Goal: Navigation & Orientation: Find specific page/section

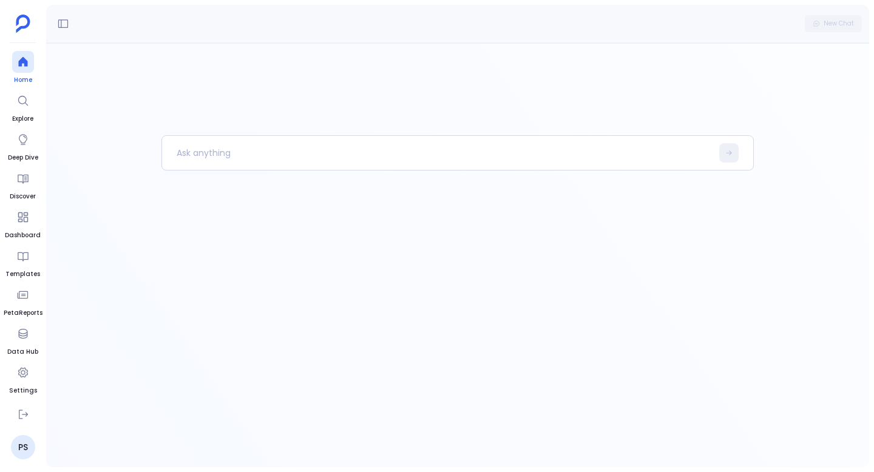
click at [21, 64] on icon at bounding box center [22, 62] width 9 height 10
click at [22, 105] on icon at bounding box center [23, 101] width 12 height 12
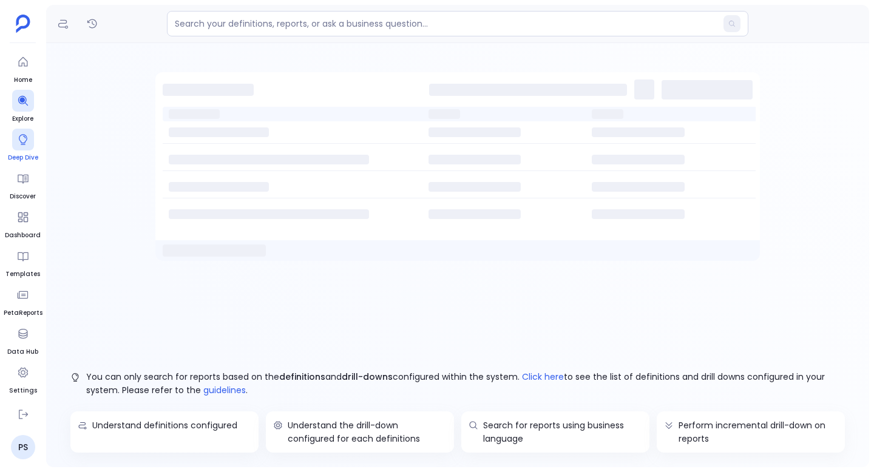
click at [27, 144] on icon at bounding box center [23, 140] width 12 height 12
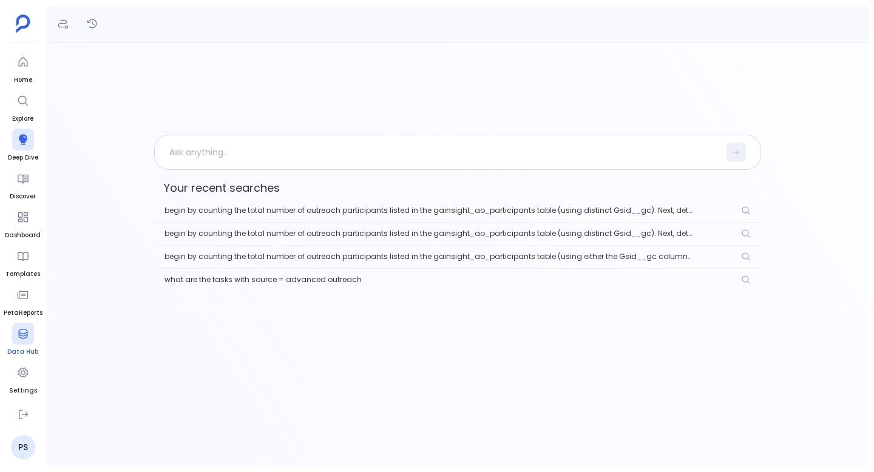
click at [32, 329] on div at bounding box center [23, 334] width 22 height 22
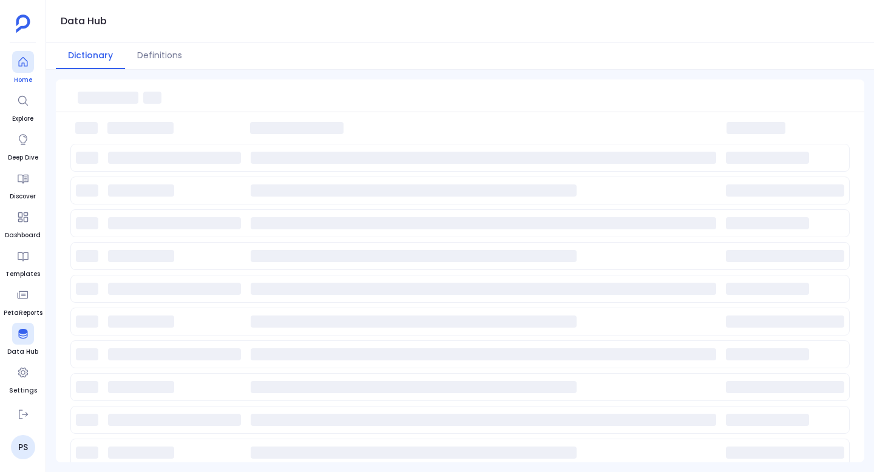
click at [26, 64] on icon at bounding box center [23, 62] width 12 height 12
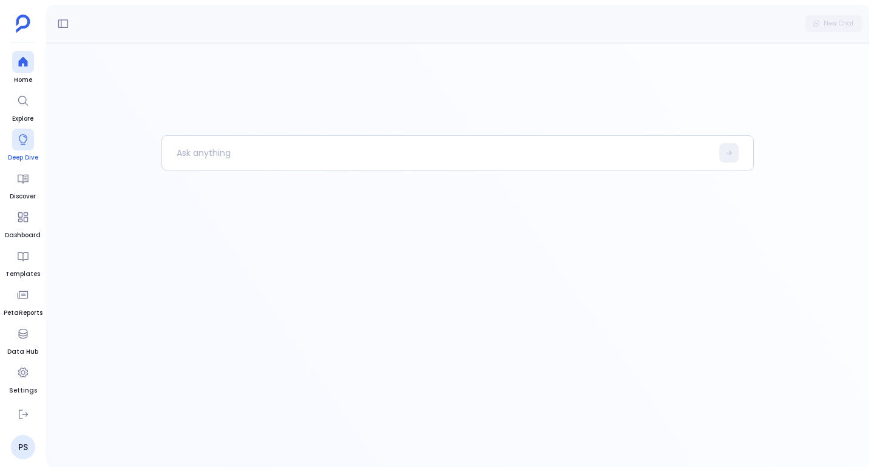
click at [22, 152] on link "Deep Dive" at bounding box center [23, 146] width 30 height 34
